Goal: Check status: Check status

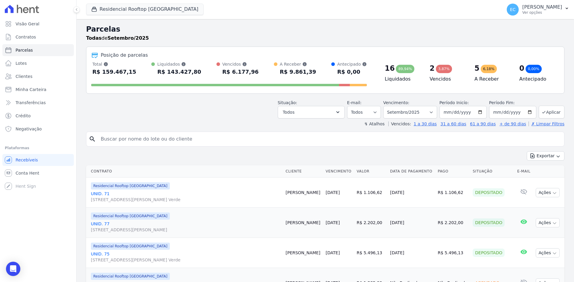
select select
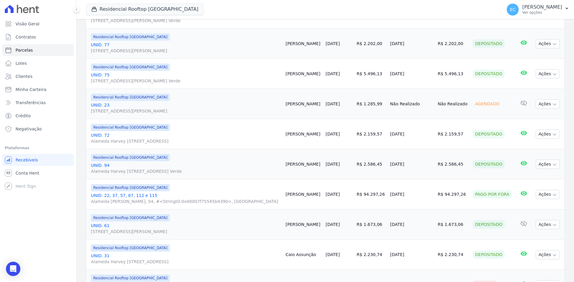
click at [337, 3] on div "Residencial Rooftop [GEOGRAPHIC_DATA] Grupo [PERSON_NAME] Aroka Incorporadora e…" at bounding box center [292, 10] width 413 height 20
click at [260, 7] on div "Residencial Rooftop [GEOGRAPHIC_DATA] Grupo [PERSON_NAME] Aroka Incorporadora e…" at bounding box center [292, 10] width 413 height 20
click at [304, 7] on div "Residencial Rooftop [GEOGRAPHIC_DATA] Grupo [PERSON_NAME] Aroka Incorporadora e…" at bounding box center [292, 10] width 413 height 20
click at [293, 3] on div "Residencial Rooftop [GEOGRAPHIC_DATA] Grupo [PERSON_NAME] Aroka Incorporadora e…" at bounding box center [292, 10] width 413 height 20
click at [323, 11] on div "Residencial Rooftop [GEOGRAPHIC_DATA] Grupo [PERSON_NAME] Aroka Incorporadora e…" at bounding box center [292, 10] width 413 height 20
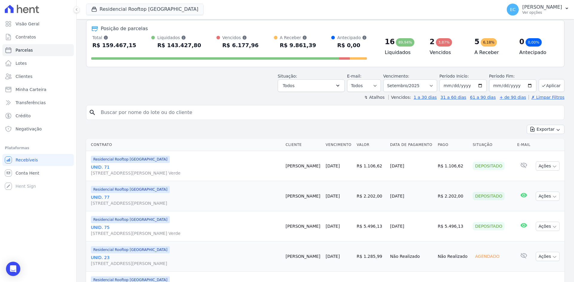
scroll to position [0, 0]
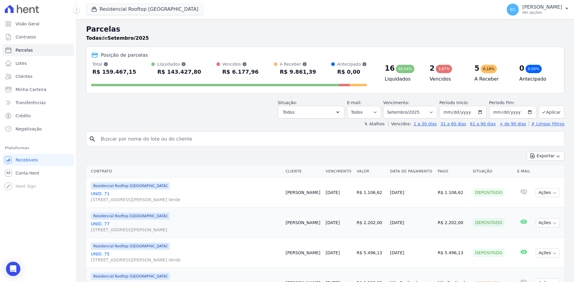
click at [389, 29] on h2 "Parcelas" at bounding box center [325, 29] width 478 height 11
click at [352, 18] on div "Residencial Rooftop [GEOGRAPHIC_DATA] Grupo [PERSON_NAME] Aroka Incorporadora e…" at bounding box center [292, 10] width 413 height 20
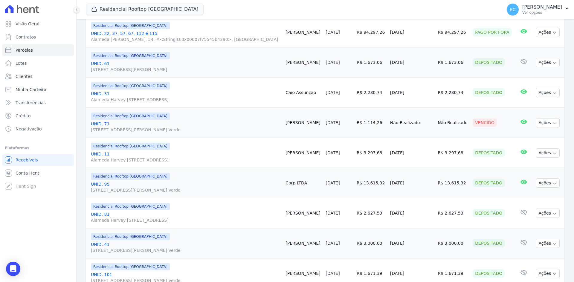
scroll to position [359, 0]
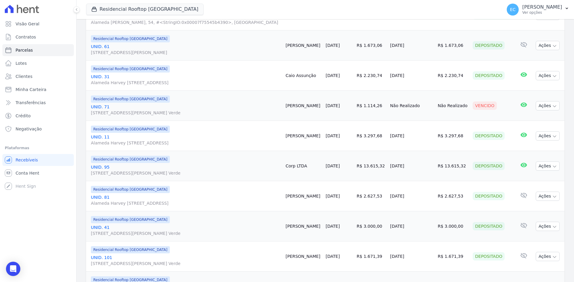
click at [317, 13] on div "Residencial Rooftop [GEOGRAPHIC_DATA] Grupo [PERSON_NAME] Aroka Incorporadora e…" at bounding box center [292, 10] width 413 height 20
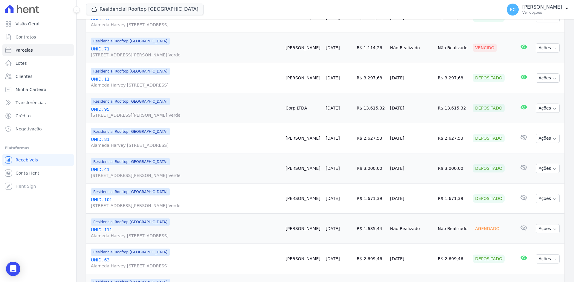
scroll to position [418, 0]
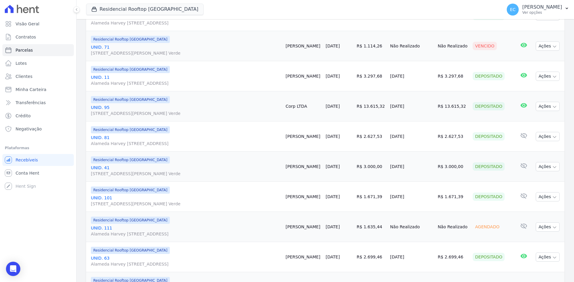
click at [270, 9] on div "Residencial Rooftop [GEOGRAPHIC_DATA] Grupo [PERSON_NAME] Aroka Incorporadora e…" at bounding box center [292, 10] width 413 height 20
click at [345, 9] on div "Residencial Rooftop [GEOGRAPHIC_DATA] Grupo [PERSON_NAME] Aroka Incorporadora e…" at bounding box center [292, 10] width 413 height 20
click at [287, 14] on div "Residencial Rooftop [GEOGRAPHIC_DATA] Grupo [PERSON_NAME] Aroka Incorporadora e…" at bounding box center [292, 10] width 413 height 20
click at [249, 4] on div "Residencial Rooftop [GEOGRAPHIC_DATA] Grupo [PERSON_NAME] Aroka Incorporadora e…" at bounding box center [292, 10] width 413 height 20
drag, startPoint x: 329, startPoint y: 11, endPoint x: 328, endPoint y: 1, distance: 10.5
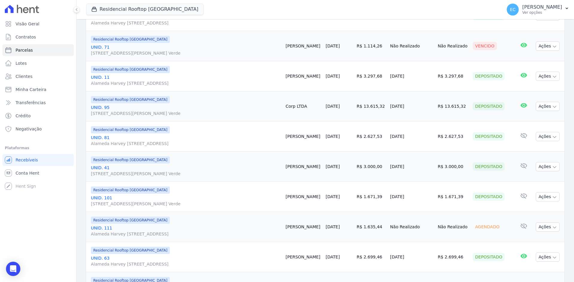
click at [329, 11] on div "Residencial Rooftop [GEOGRAPHIC_DATA] Grupo [PERSON_NAME] Aroka Incorporadora e…" at bounding box center [292, 10] width 413 height 20
click at [214, 13] on div "Residencial Rooftop [GEOGRAPHIC_DATA] Grupo [PERSON_NAME] Aroka Incorporadora e…" at bounding box center [292, 10] width 413 height 20
drag, startPoint x: 252, startPoint y: 10, endPoint x: 265, endPoint y: 4, distance: 14.2
click at [252, 10] on div "Residencial Rooftop [GEOGRAPHIC_DATA] Grupo [PERSON_NAME] Aroka Incorporadora e…" at bounding box center [292, 10] width 413 height 20
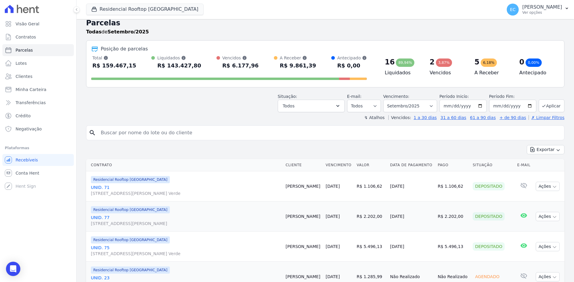
scroll to position [0, 0]
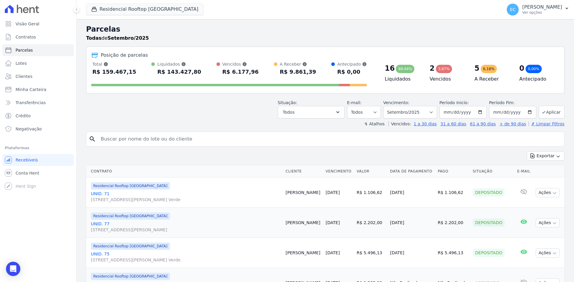
click at [311, 16] on div "Residencial Rooftop [GEOGRAPHIC_DATA] Grupo [PERSON_NAME] Aroka Incorporadora e…" at bounding box center [292, 10] width 413 height 20
drag, startPoint x: 287, startPoint y: 18, endPoint x: 292, endPoint y: 1, distance: 16.9
click at [287, 18] on div "Residencial Rooftop [GEOGRAPHIC_DATA] Grupo [PERSON_NAME] Aroka Incorporadora e…" at bounding box center [292, 10] width 413 height 20
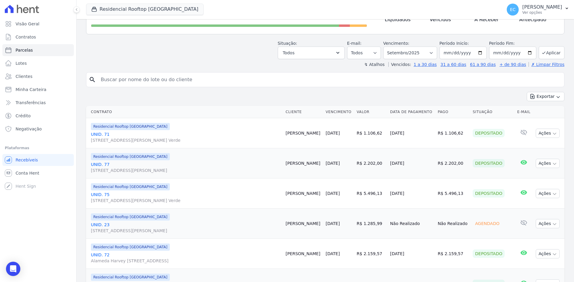
scroll to position [60, 0]
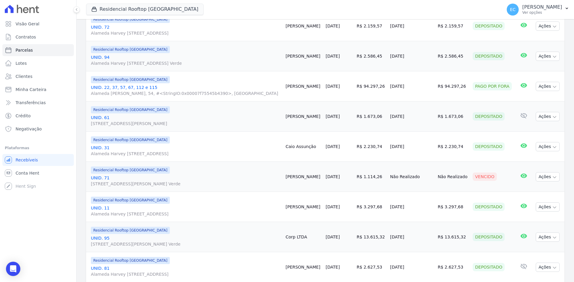
scroll to position [299, 0]
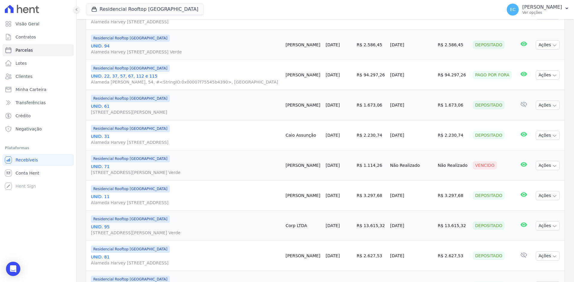
click at [302, 8] on div "Residencial Rooftop [GEOGRAPHIC_DATA] Grupo [PERSON_NAME] Aroka Incorporadora e…" at bounding box center [292, 10] width 413 height 20
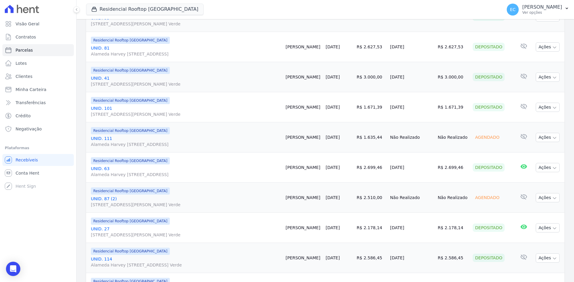
scroll to position [598, 0]
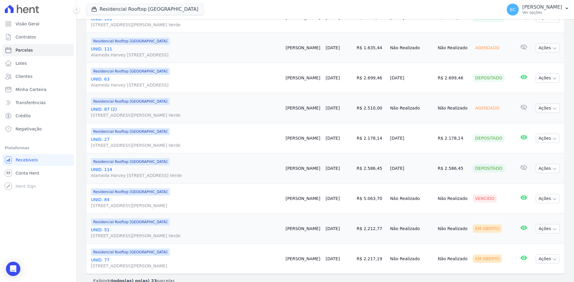
click at [309, 11] on div "Residencial Rooftop [GEOGRAPHIC_DATA] Grupo [PERSON_NAME] Aroka Incorporadora e…" at bounding box center [292, 10] width 413 height 20
click at [285, 6] on div "Residencial Rooftop [GEOGRAPHIC_DATA] Grupo [PERSON_NAME] Aroka Incorporadora e…" at bounding box center [292, 10] width 413 height 20
click at [260, 4] on div "Residencial Rooftop [GEOGRAPHIC_DATA] Grupo [PERSON_NAME] Aroka Incorporadora e…" at bounding box center [292, 10] width 413 height 20
click at [302, 11] on div "Residencial Rooftop [GEOGRAPHIC_DATA] Grupo [PERSON_NAME] Aroka Incorporadora e…" at bounding box center [292, 10] width 413 height 20
click at [251, 13] on div "Residencial Rooftop [GEOGRAPHIC_DATA] Grupo [PERSON_NAME] Aroka Incorporadora e…" at bounding box center [292, 10] width 413 height 20
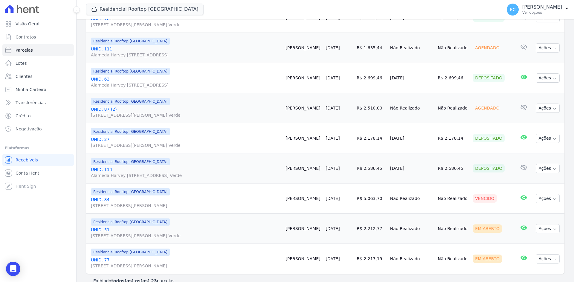
click at [412, 1] on div "Residencial Rooftop [GEOGRAPHIC_DATA] Grupo [PERSON_NAME] Aroka Incorporadora e…" at bounding box center [292, 10] width 413 height 20
click at [296, 10] on div "Residencial Rooftop [GEOGRAPHIC_DATA] Grupo [PERSON_NAME] Aroka Incorporadora e…" at bounding box center [292, 10] width 413 height 20
